Goal: Check status: Check status

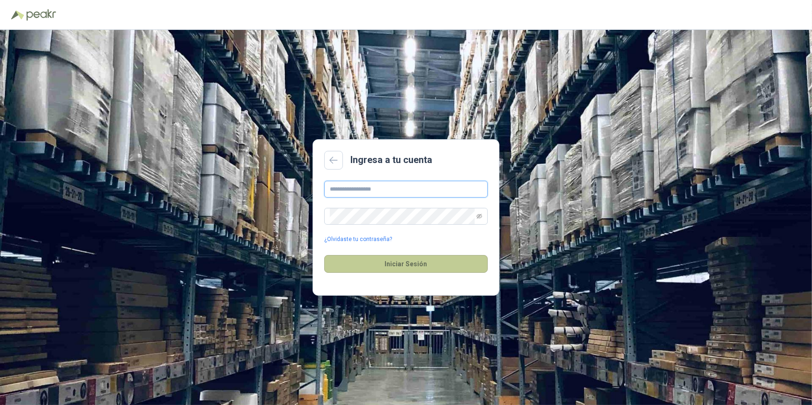
type input "**********"
click at [408, 266] on button "Iniciar Sesión" at bounding box center [406, 264] width 164 height 18
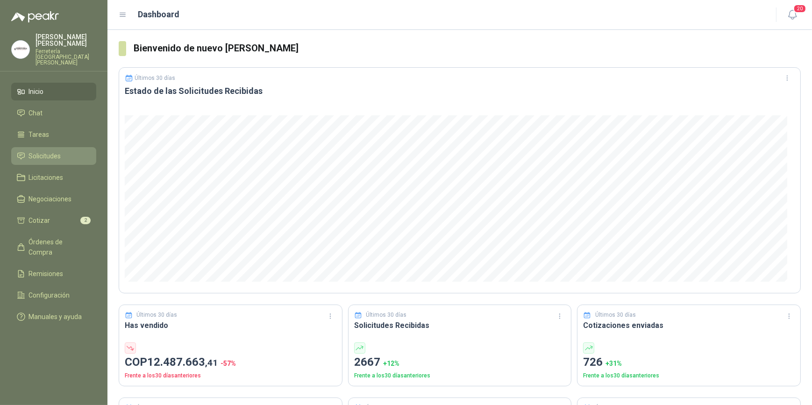
click at [53, 151] on span "Solicitudes" at bounding box center [45, 156] width 32 height 10
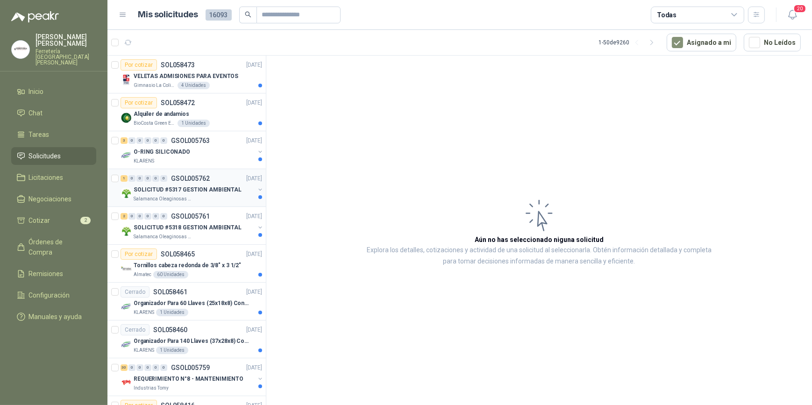
click at [190, 194] on div "SOLICITUD #5317 GESTION AMBIENTAL" at bounding box center [194, 189] width 121 height 11
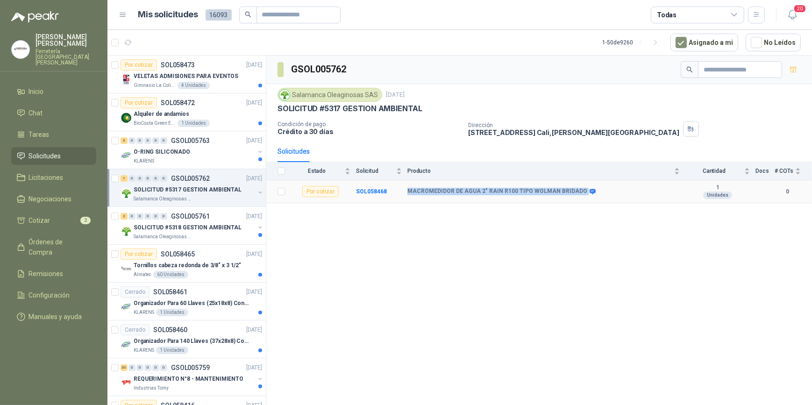
drag, startPoint x: 406, startPoint y: 189, endPoint x: 575, endPoint y: 200, distance: 169.6
click at [575, 200] on tr "Por cotizar SOL058468 MACROMEDIDOR DE AGUA 2" RAIN R100 TIPO [PERSON_NAME] BRID…" at bounding box center [539, 191] width 546 height 23
drag, startPoint x: 575, startPoint y: 200, endPoint x: 529, endPoint y: 189, distance: 48.0
copy tr "MACROMEDIDOR DE AGUA 2" RAIN R100 TIPO WOLMAN BRIDADO"
